Goal: Navigation & Orientation: Go to known website

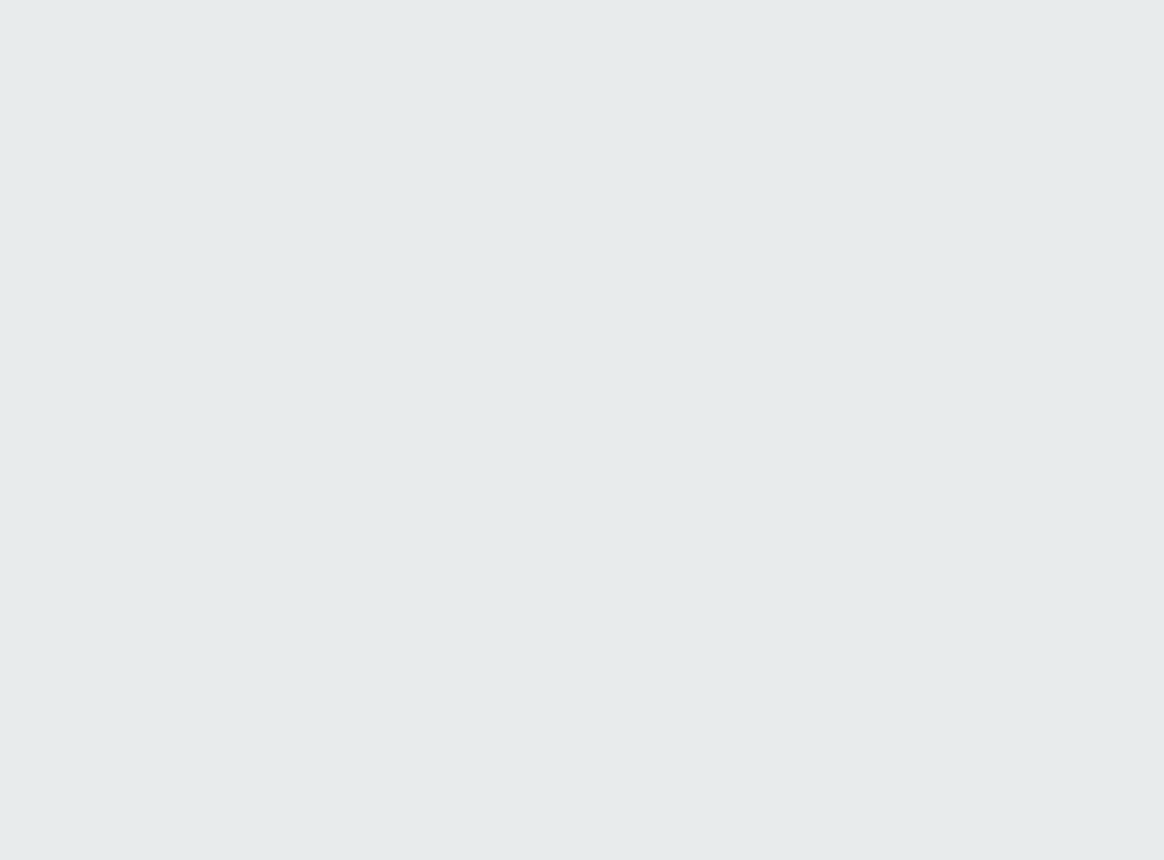
click at [833, 0] on html "Printing this webpage has been disabled. This tool is intended for internal pla…" at bounding box center [582, 0] width 1164 height 0
